Goal: Navigation & Orientation: Find specific page/section

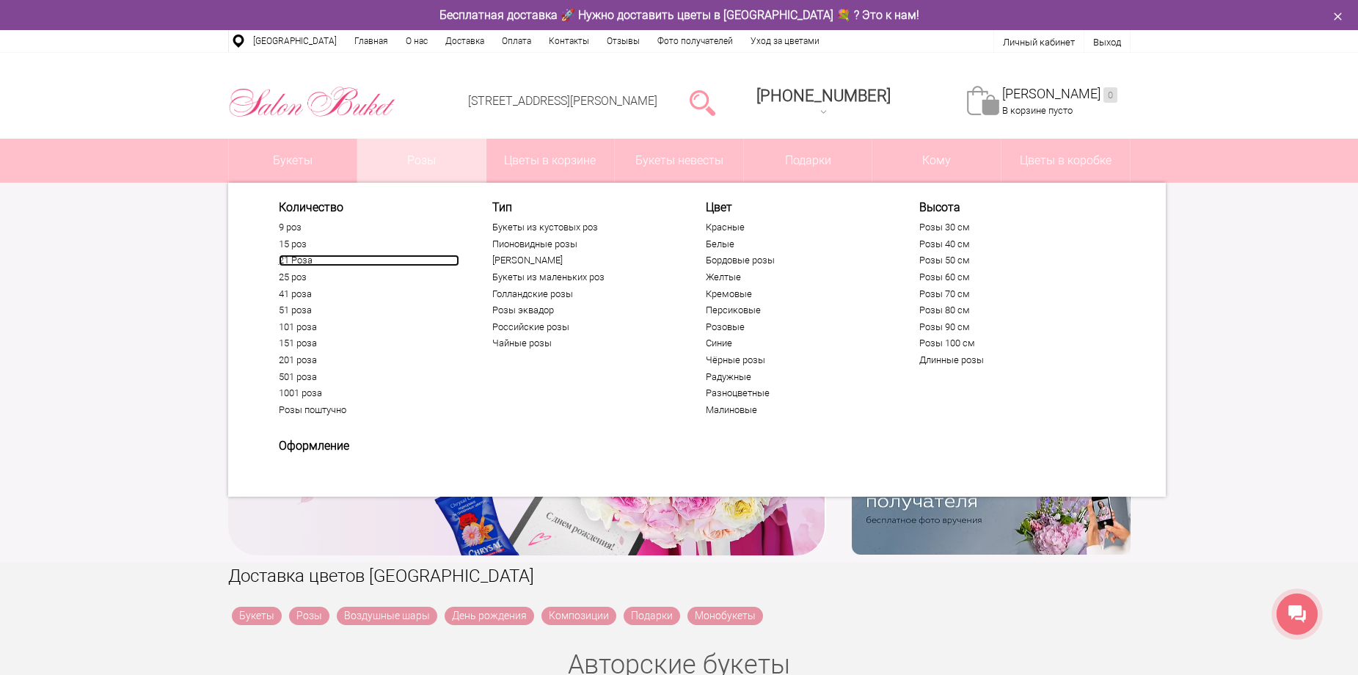
click at [306, 261] on link "21 Роза" at bounding box center [369, 261] width 181 height 12
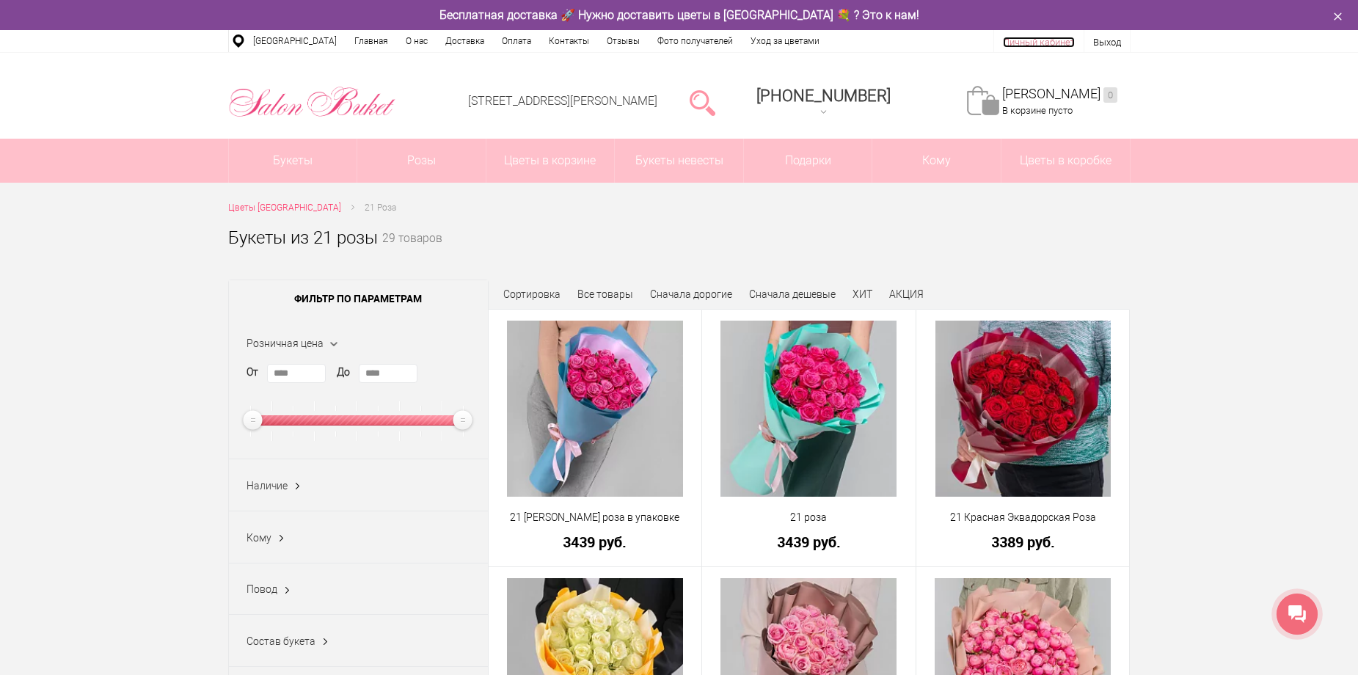
click at [1055, 39] on link "Личный кабинет" at bounding box center [1039, 42] width 72 height 11
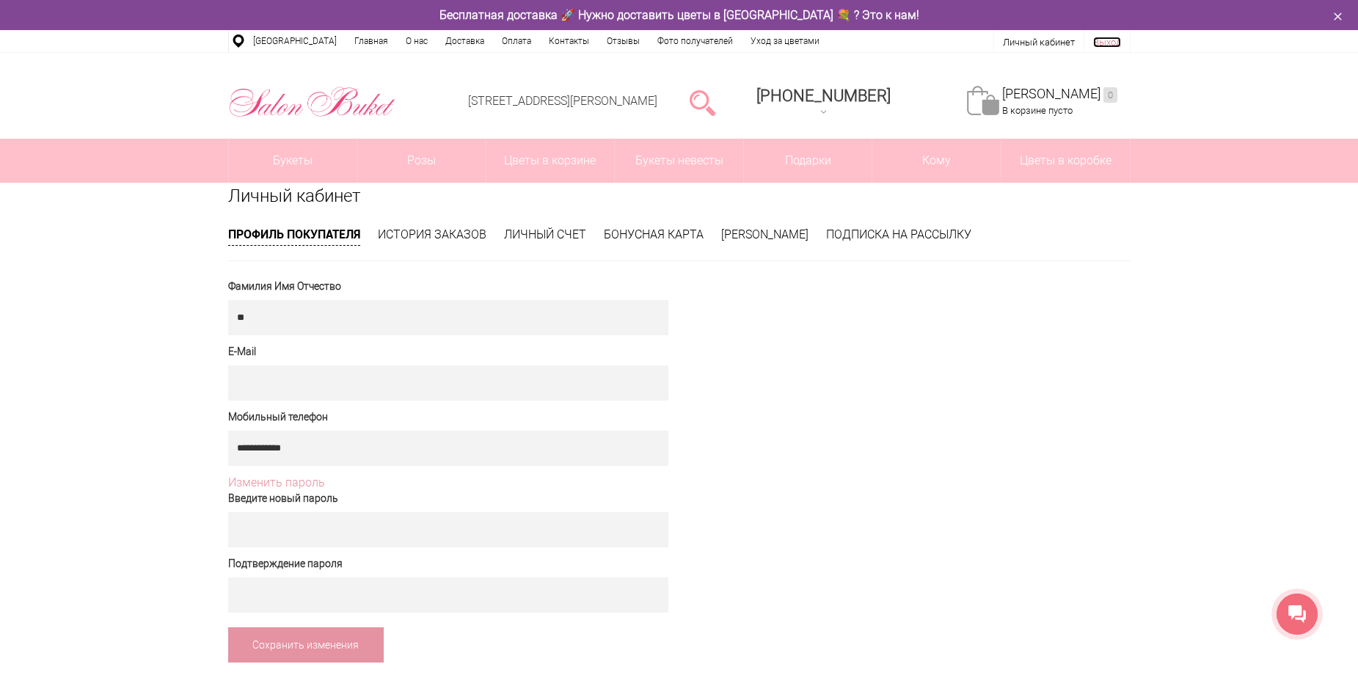
click at [1101, 37] on link "Выход" at bounding box center [1107, 42] width 28 height 11
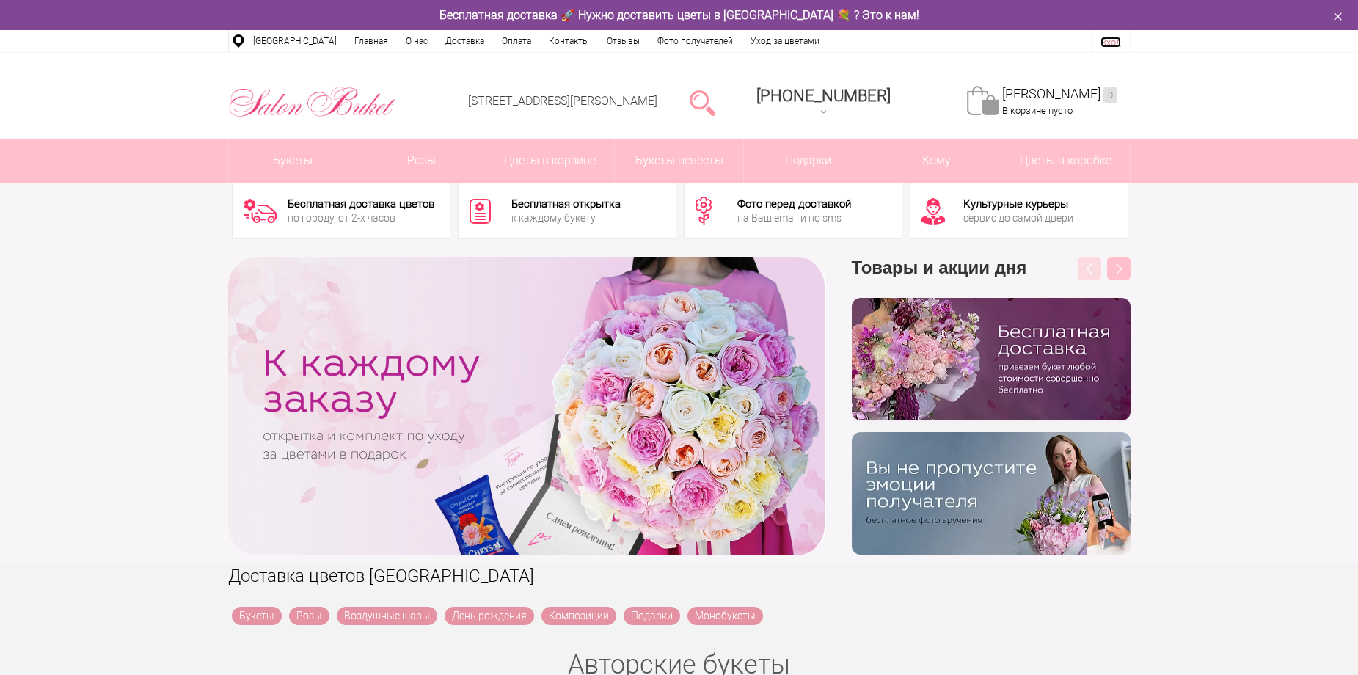
click at [1105, 45] on link "Вход" at bounding box center [1111, 42] width 21 height 11
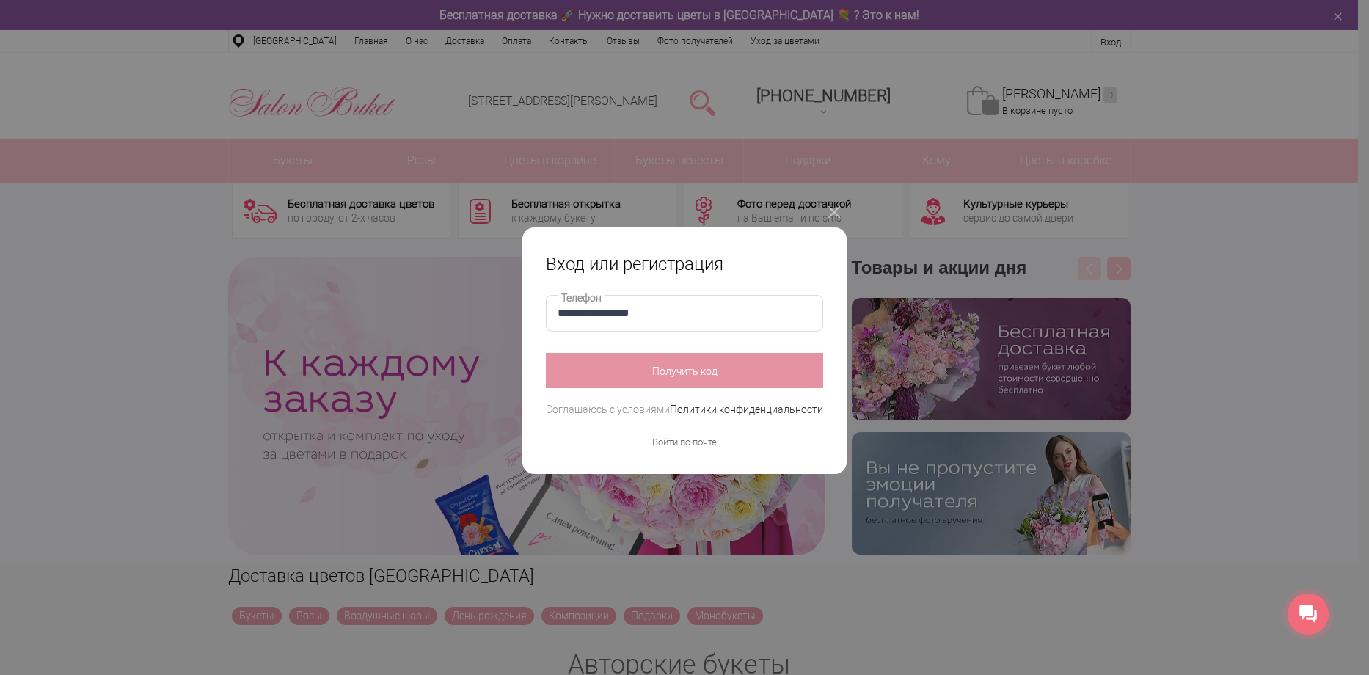
type input "**********"
click at [669, 375] on button "Получить код" at bounding box center [684, 370] width 277 height 35
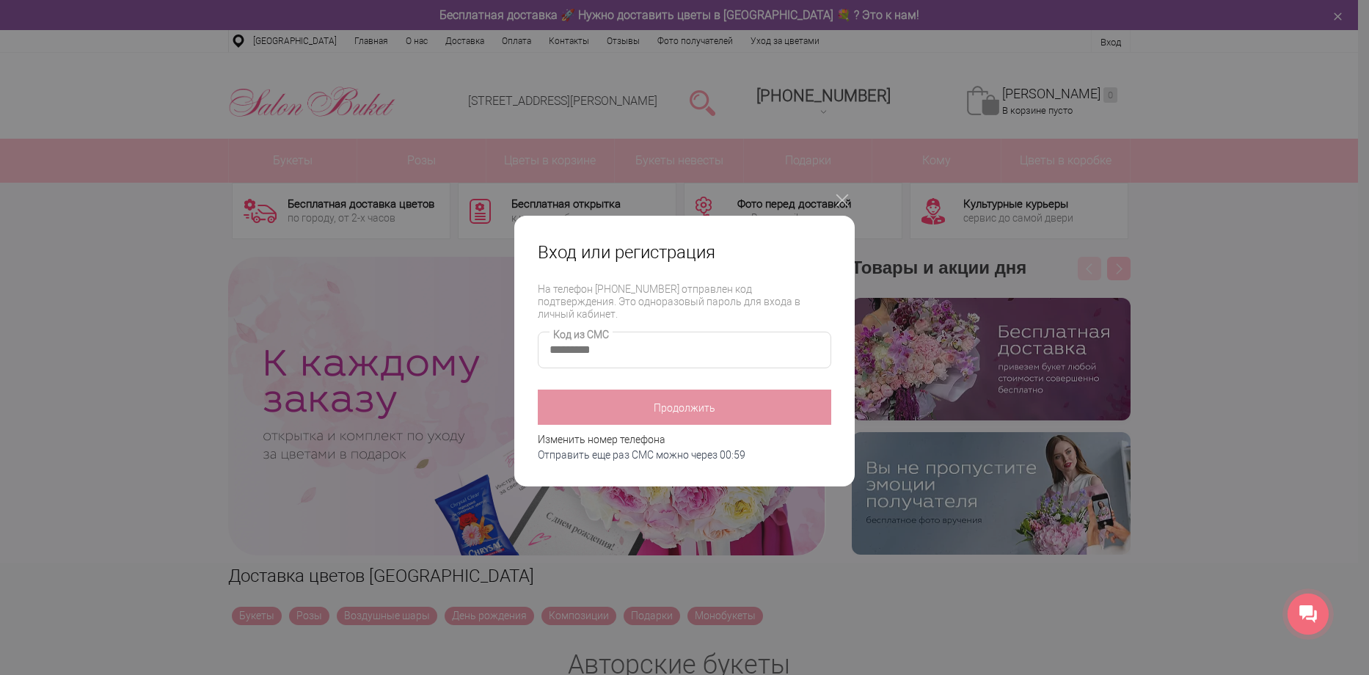
click at [622, 340] on input "Код из СМС" at bounding box center [685, 350] width 294 height 37
type input "****"
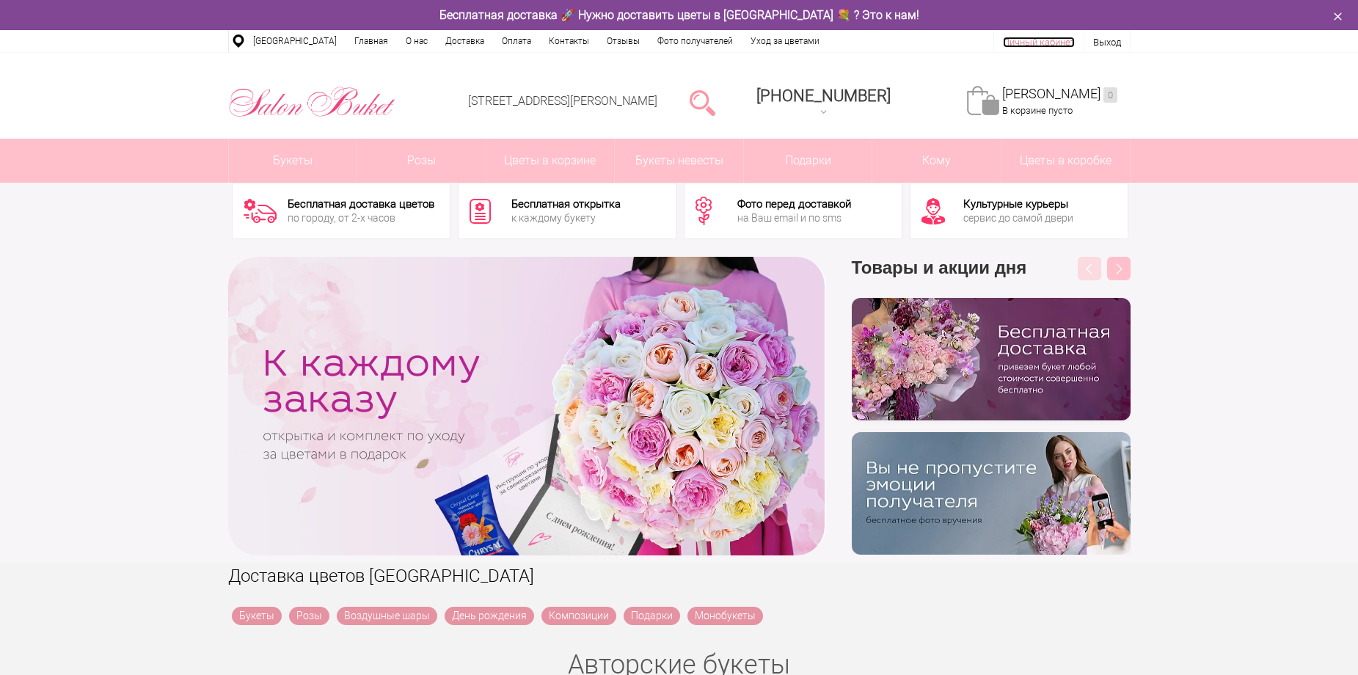
click at [1038, 43] on link "Личный кабинет" at bounding box center [1039, 42] width 72 height 11
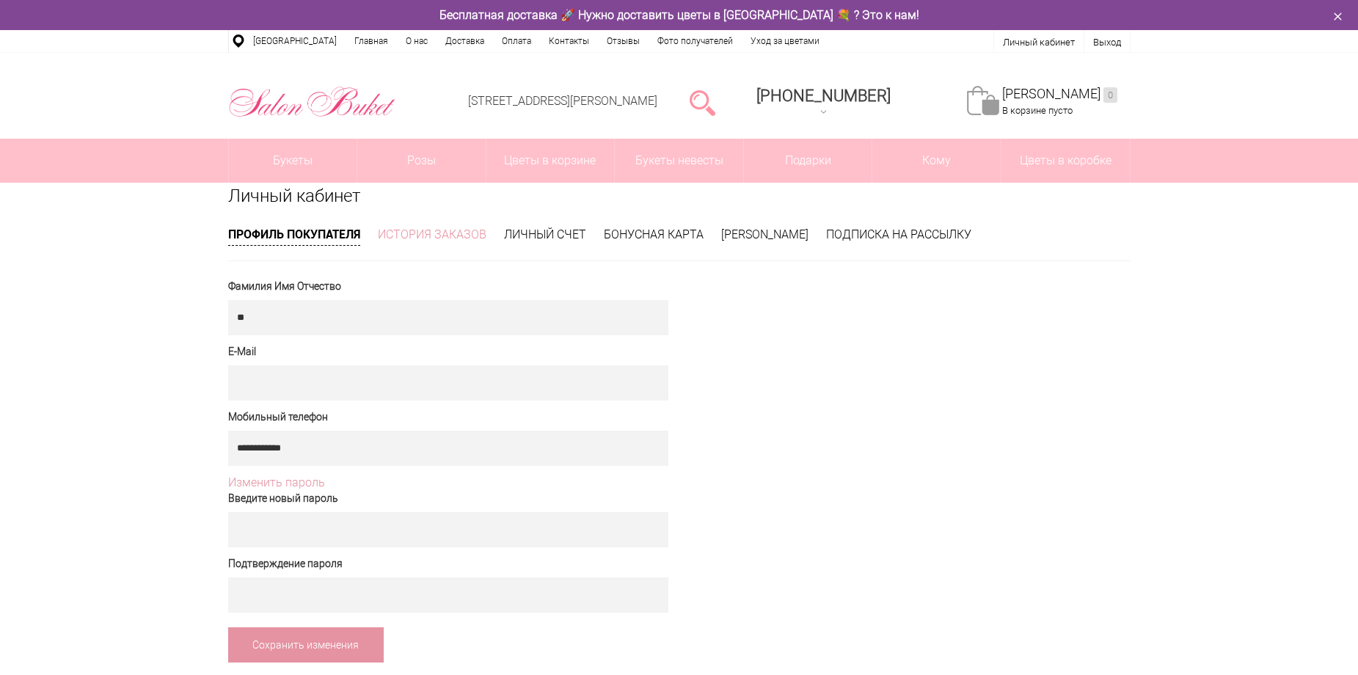
drag, startPoint x: 478, startPoint y: 222, endPoint x: 455, endPoint y: 233, distance: 25.0
click at [476, 225] on div "**********" at bounding box center [679, 423] width 925 height 480
click at [455, 233] on link "История заказов" at bounding box center [432, 234] width 109 height 14
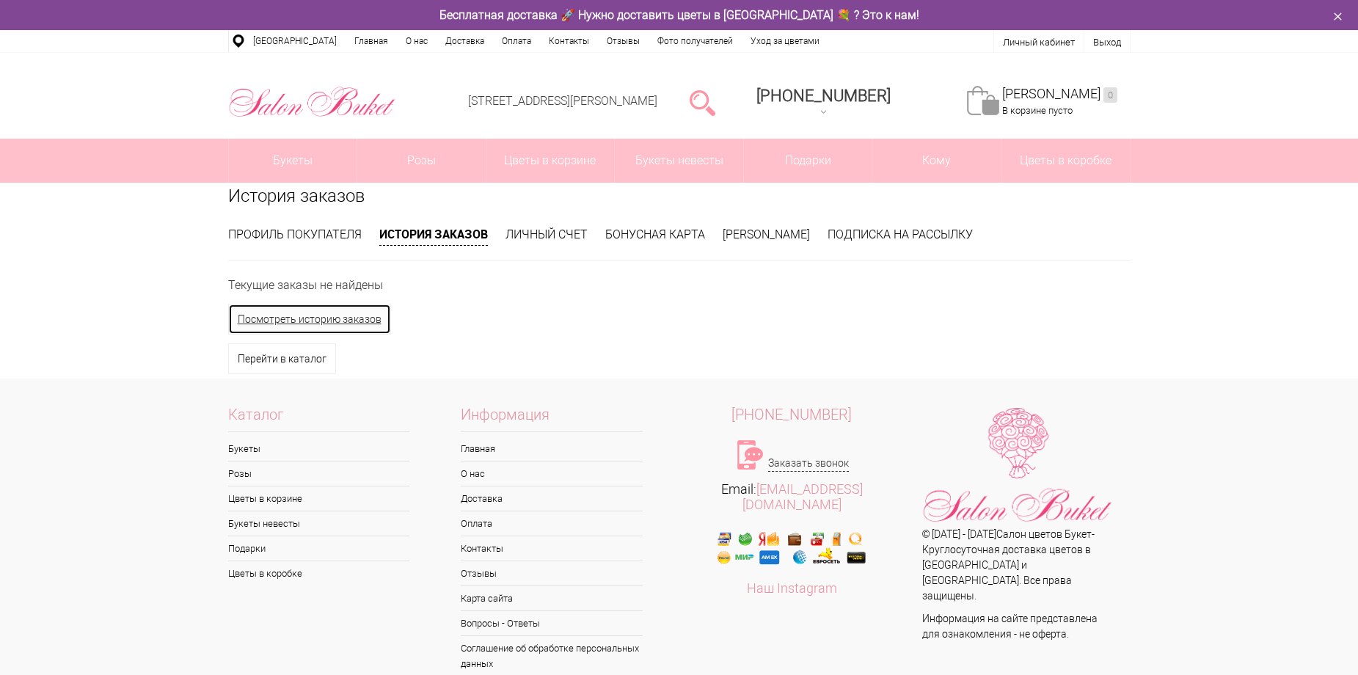
click at [357, 321] on link "Посмотреть историю заказов" at bounding box center [309, 319] width 163 height 31
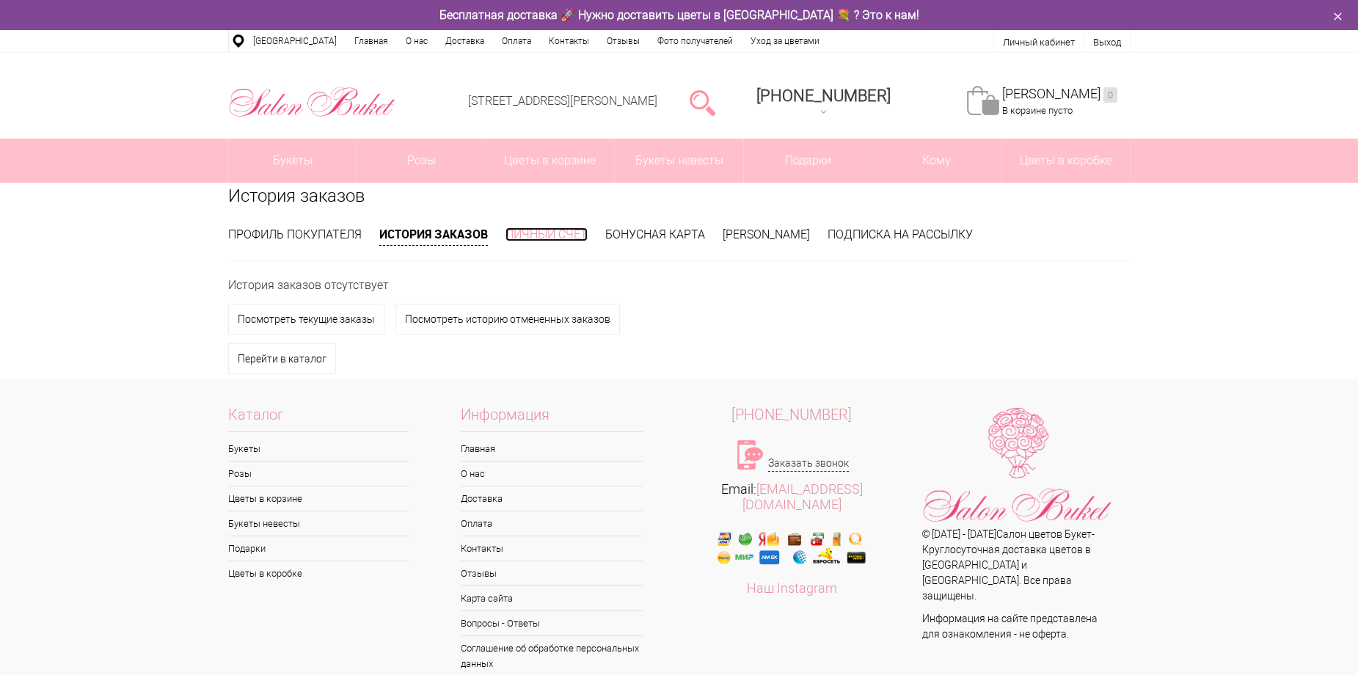
click at [552, 230] on link "Личный счет" at bounding box center [547, 234] width 82 height 14
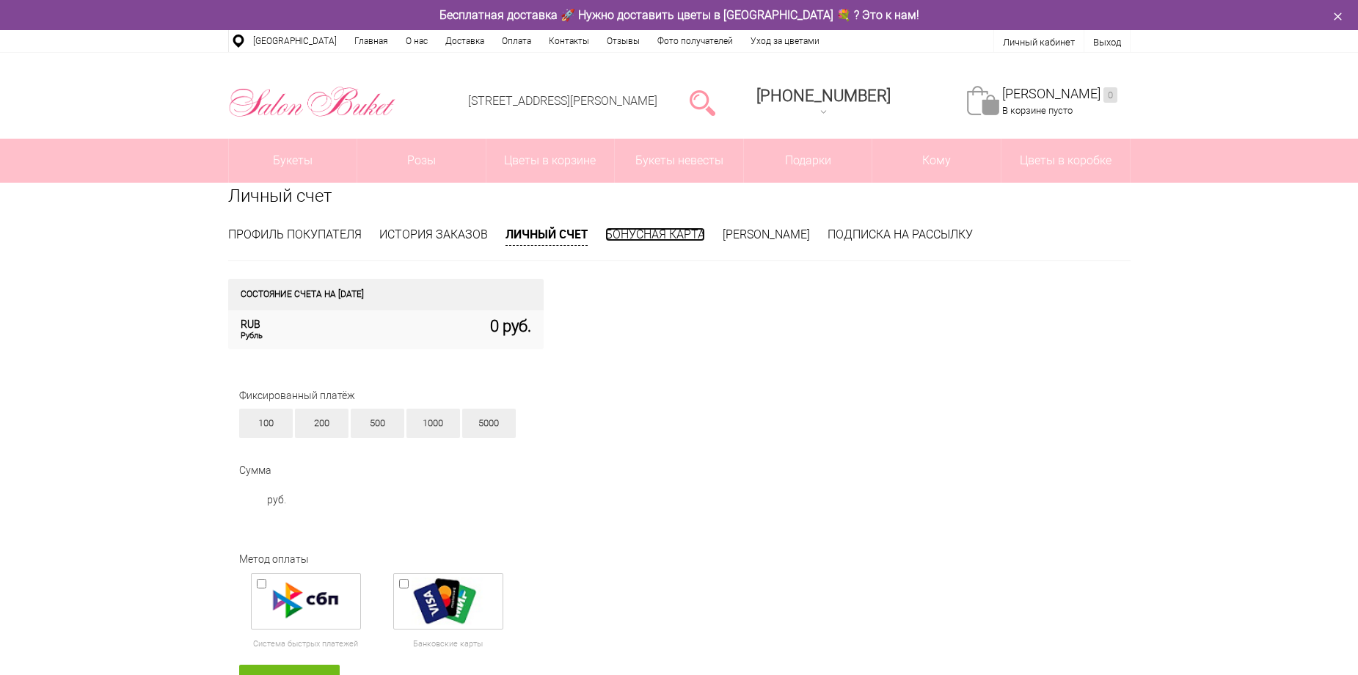
click at [641, 229] on link "Бонусная карта" at bounding box center [655, 234] width 100 height 14
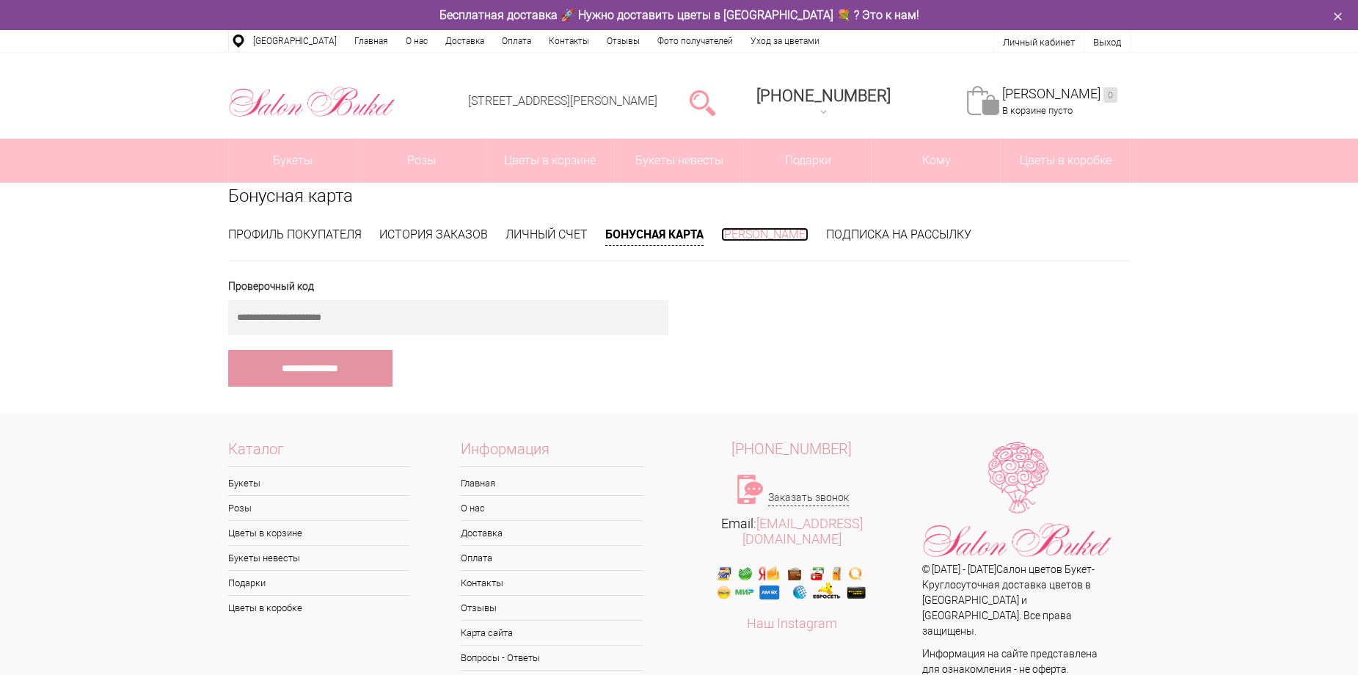
click at [780, 233] on link "[PERSON_NAME]" at bounding box center [764, 234] width 87 height 14
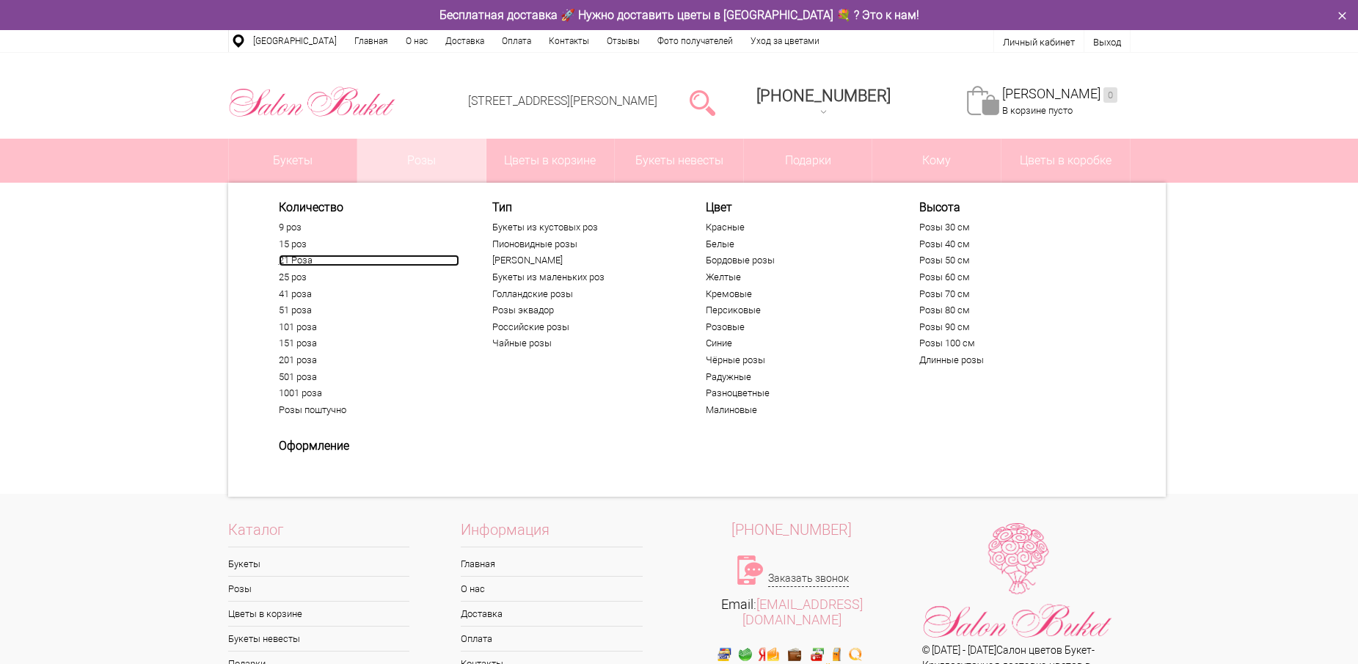
click at [303, 259] on link "21 Роза" at bounding box center [369, 261] width 181 height 12
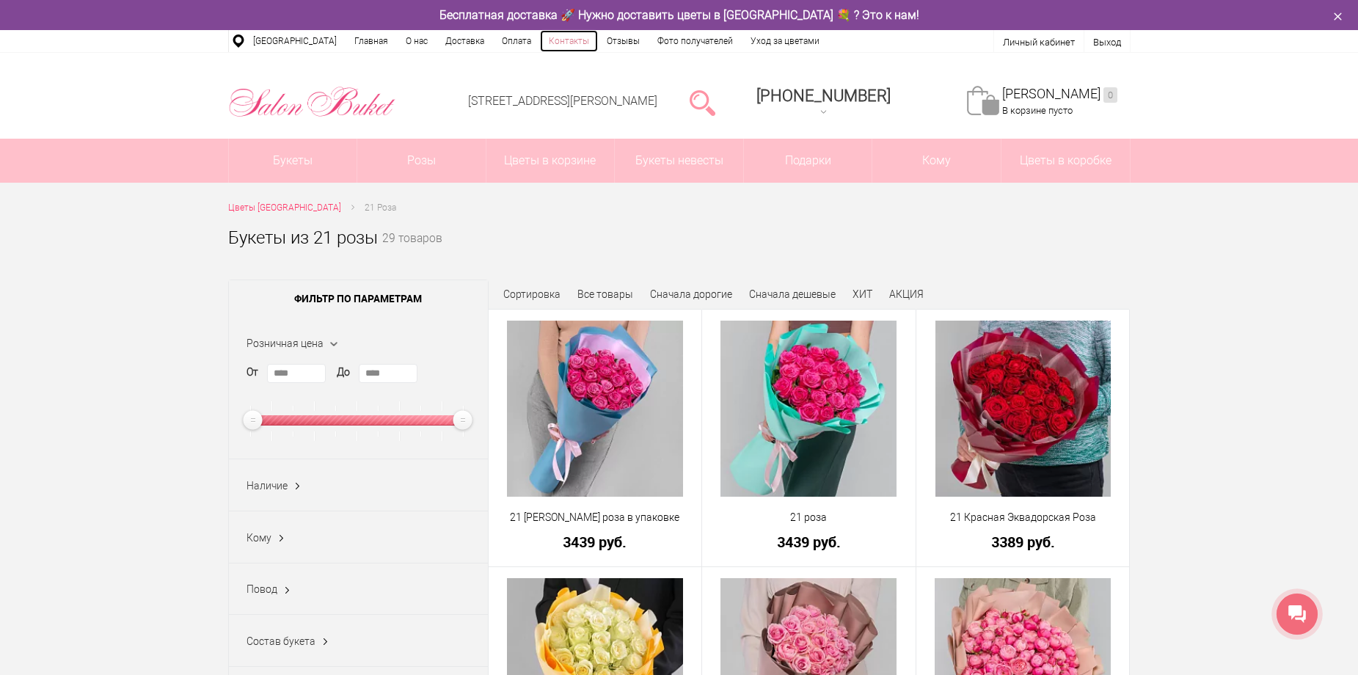
click at [553, 40] on link "Контакты" at bounding box center [569, 41] width 58 height 22
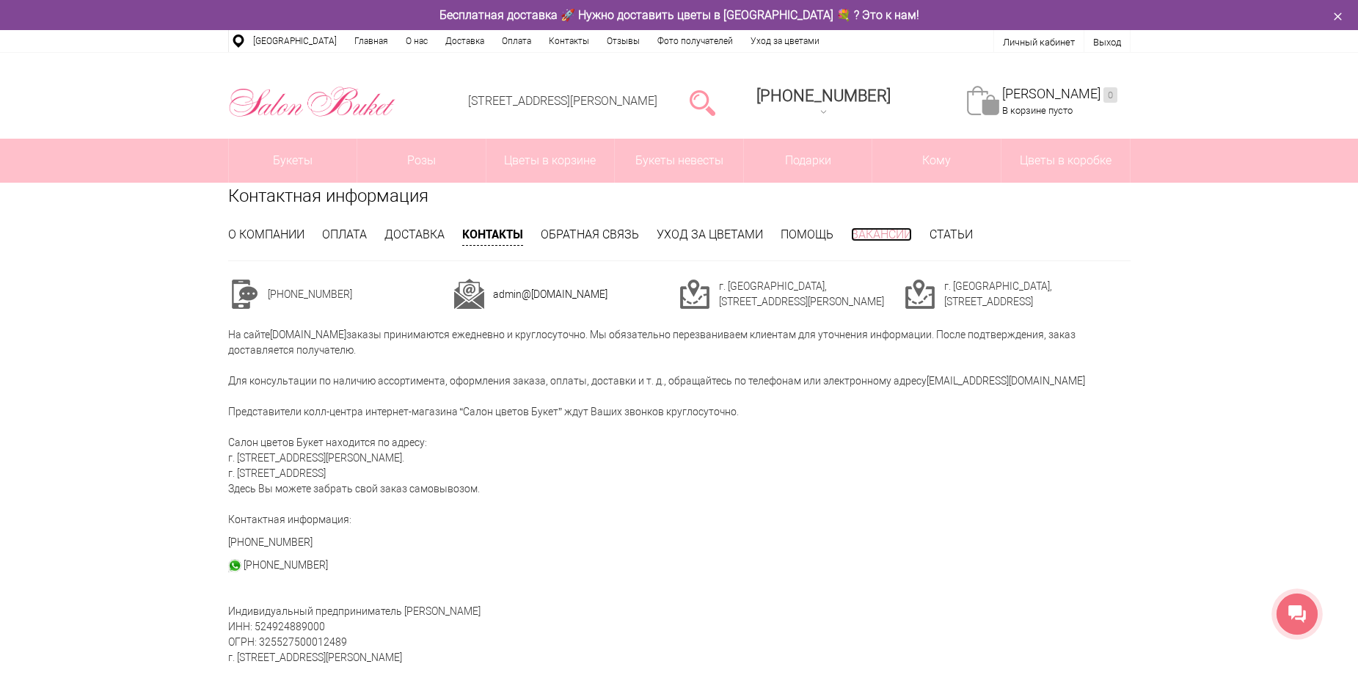
click at [899, 232] on link "Вакансии" at bounding box center [881, 234] width 61 height 14
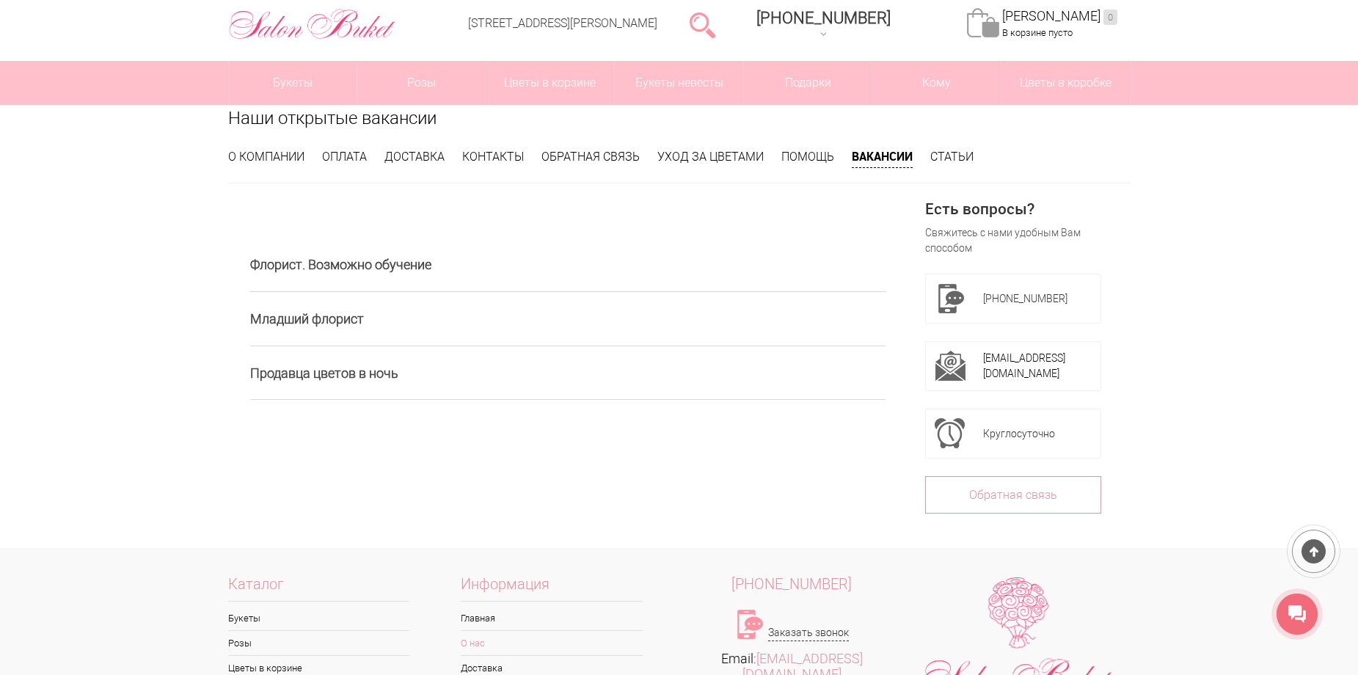
scroll to position [279, 0]
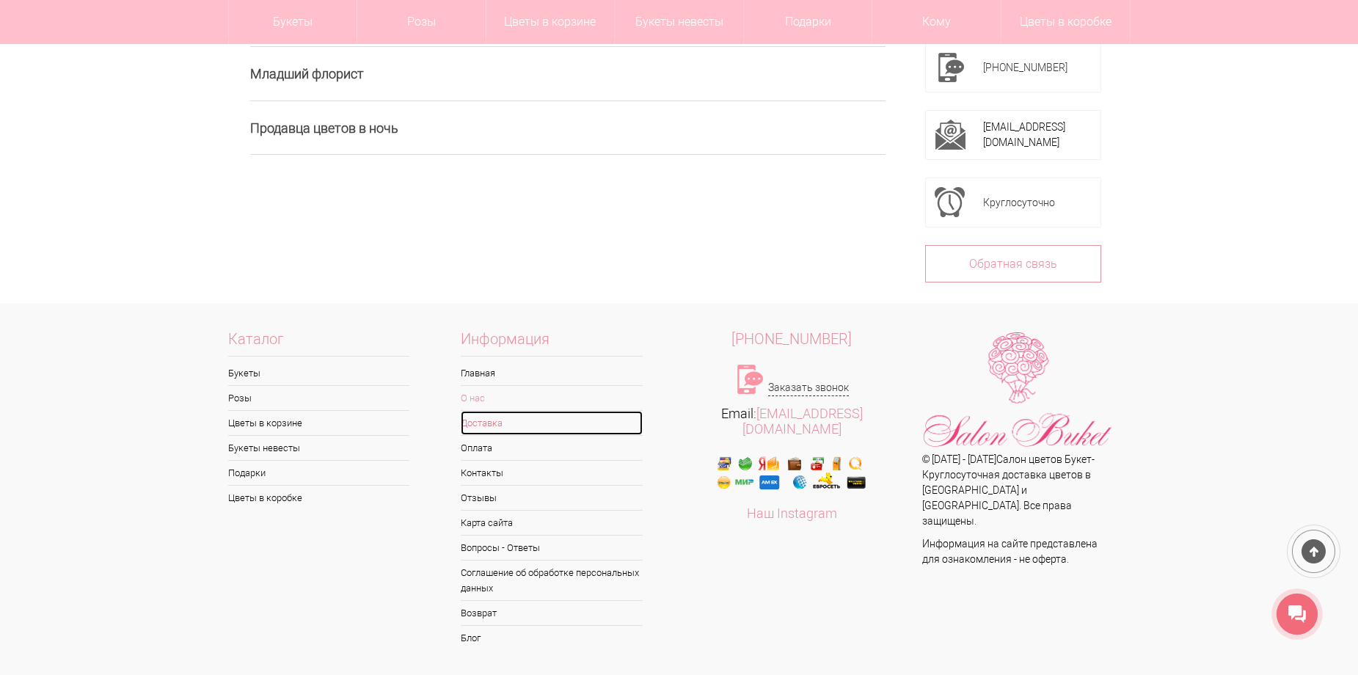
click at [492, 420] on link "Доставка" at bounding box center [552, 423] width 182 height 24
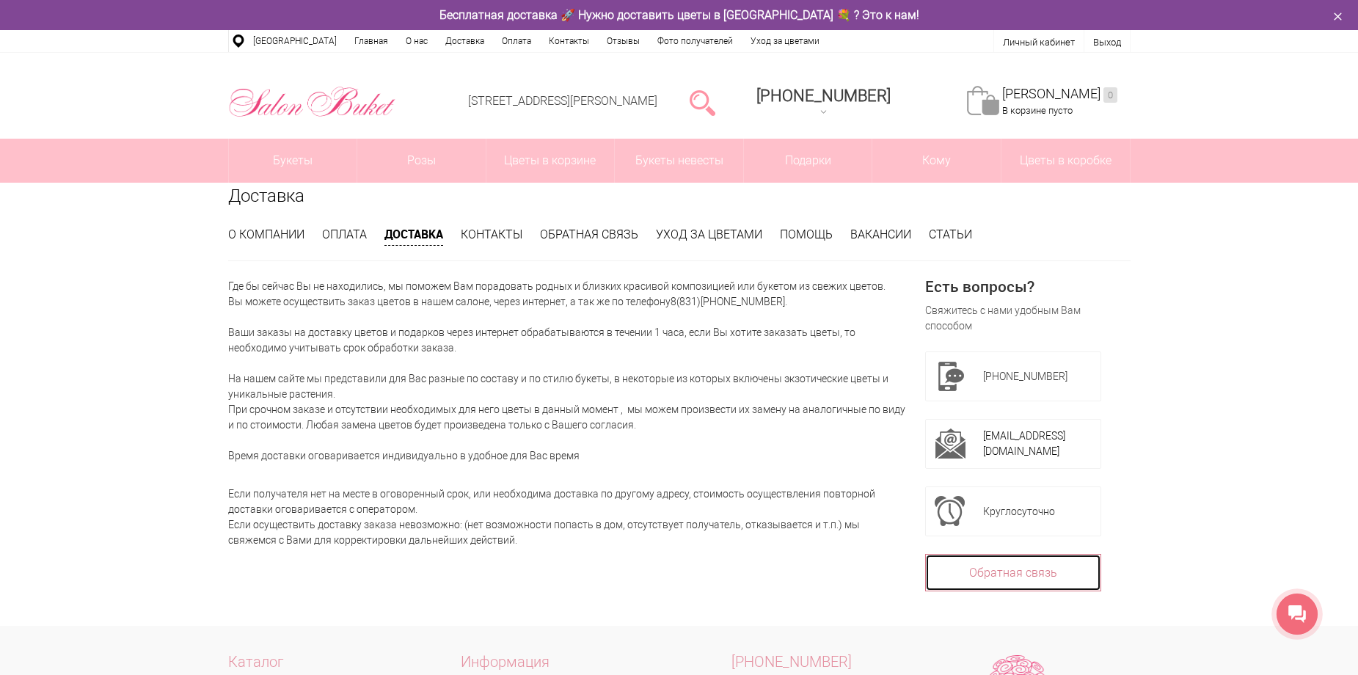
click at [1054, 575] on link "Обратная связь" at bounding box center [1013, 572] width 176 height 37
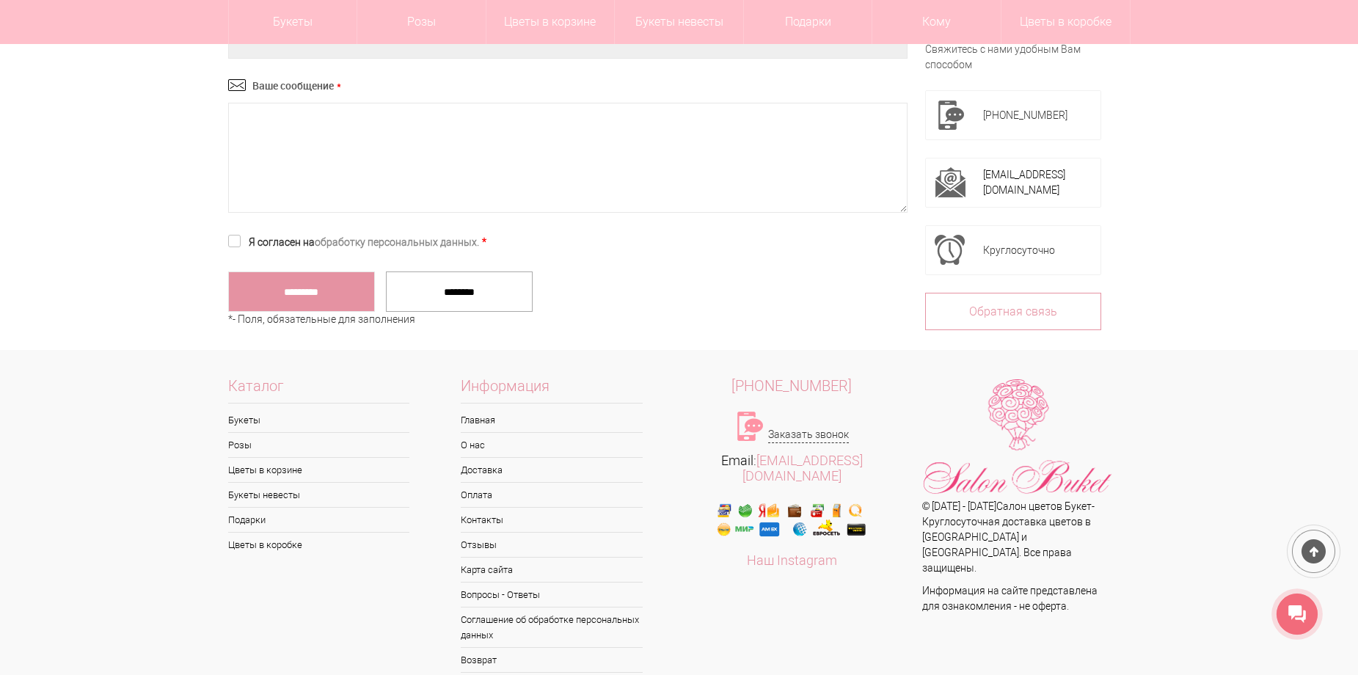
scroll to position [587, 0]
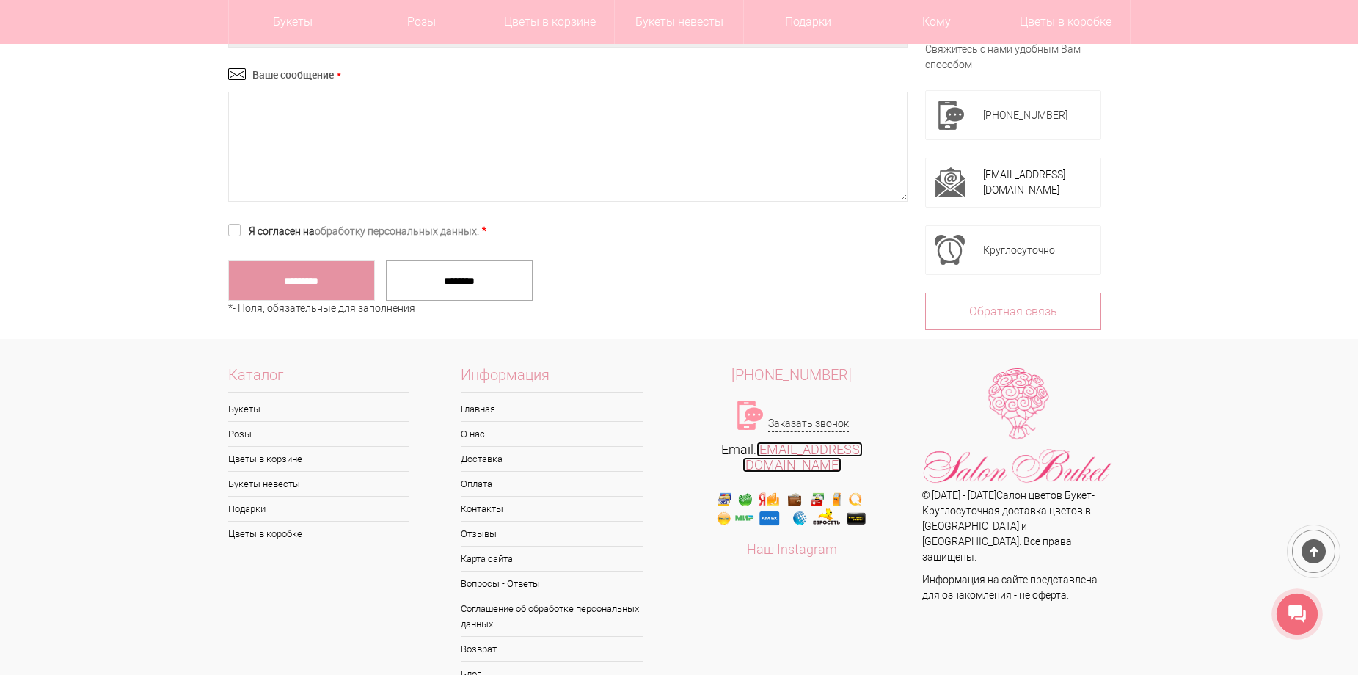
click at [823, 452] on link "[EMAIL_ADDRESS][DOMAIN_NAME]" at bounding box center [803, 457] width 120 height 31
drag, startPoint x: 751, startPoint y: 451, endPoint x: 873, endPoint y: 451, distance: 121.8
